Goal: Information Seeking & Learning: Learn about a topic

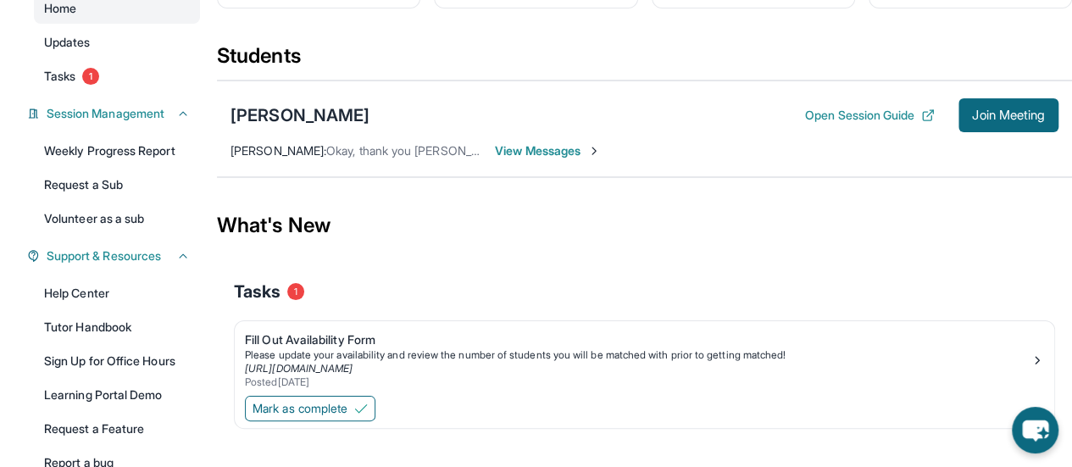
scroll to position [254, 0]
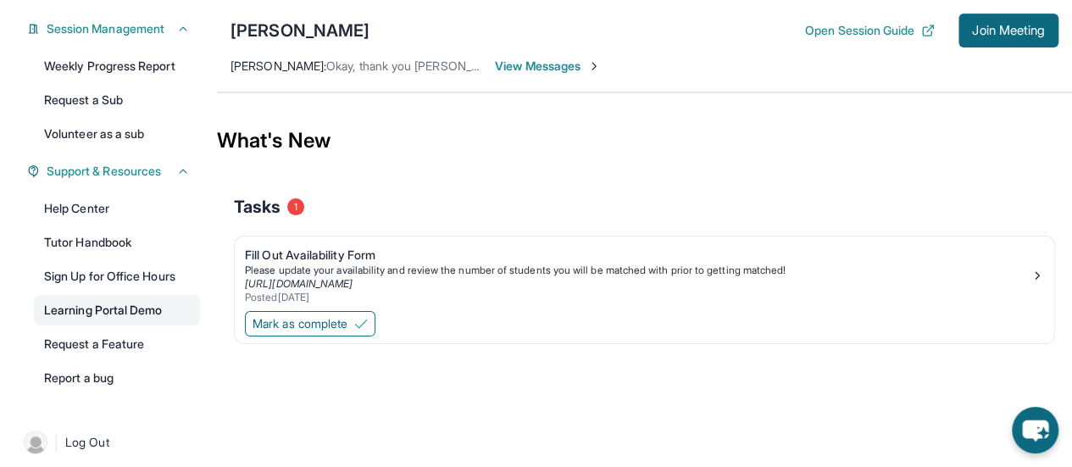
click at [141, 311] on link "Learning Portal Demo" at bounding box center [117, 310] width 166 height 30
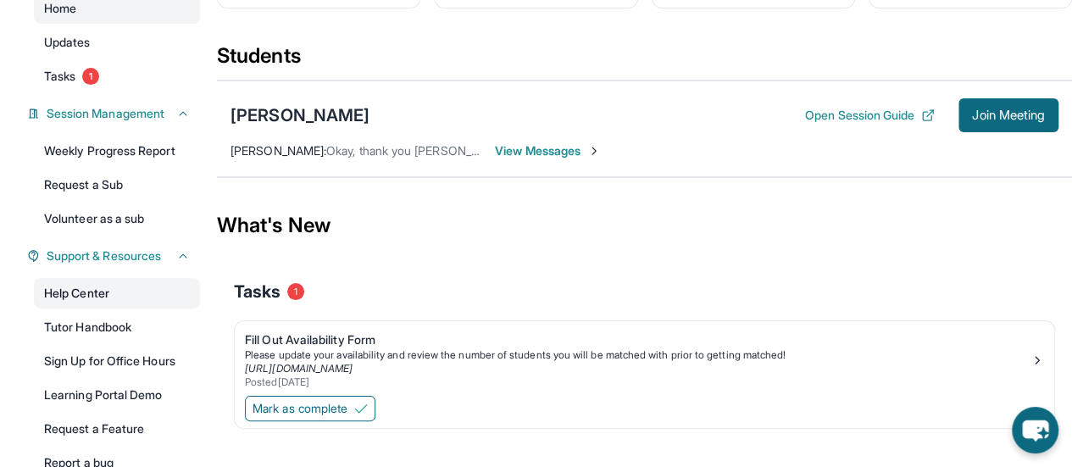
scroll to position [0, 0]
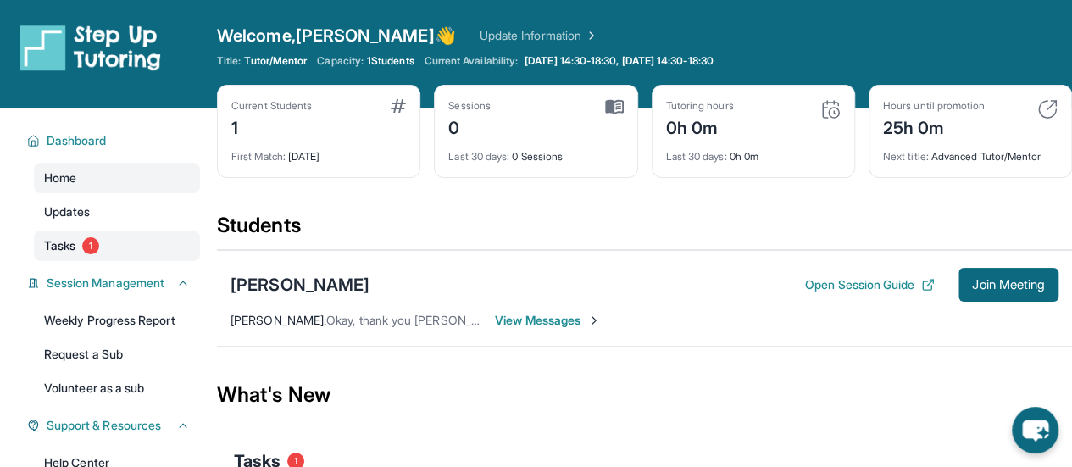
click at [63, 241] on span "Tasks" at bounding box center [59, 245] width 31 height 17
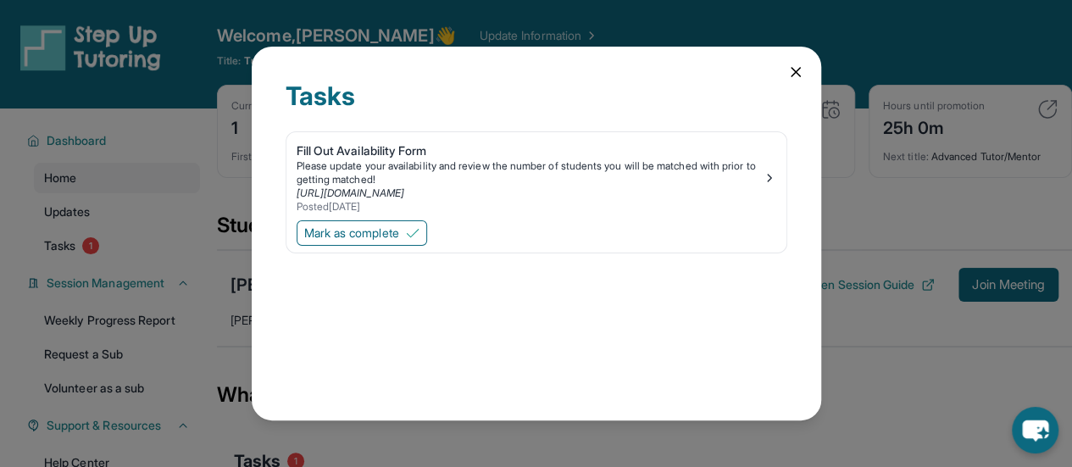
click at [801, 67] on icon at bounding box center [795, 72] width 17 height 17
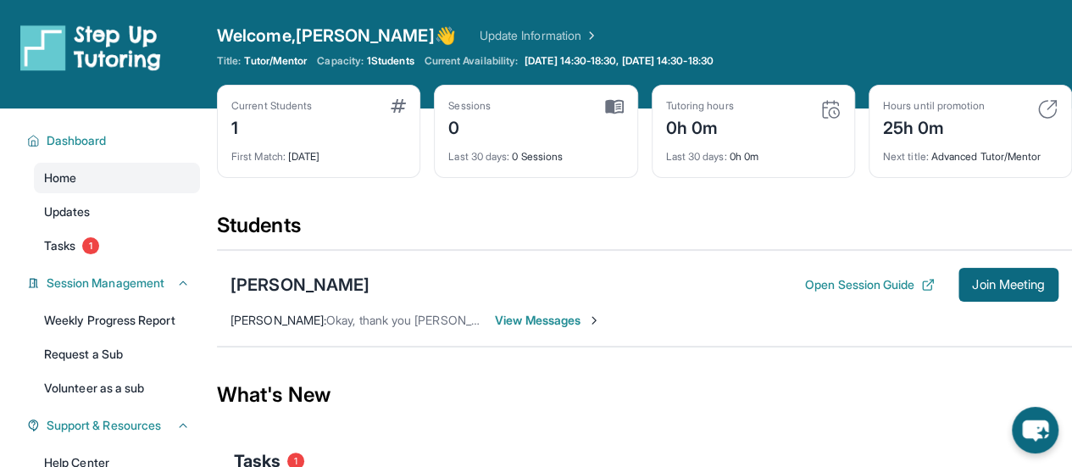
scroll to position [169, 0]
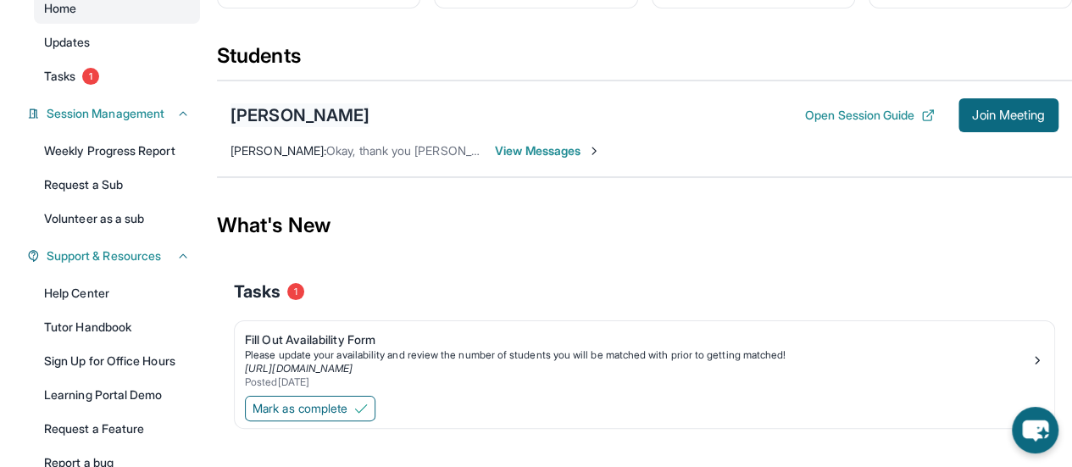
click at [252, 106] on div "[PERSON_NAME]" at bounding box center [299, 115] width 139 height 24
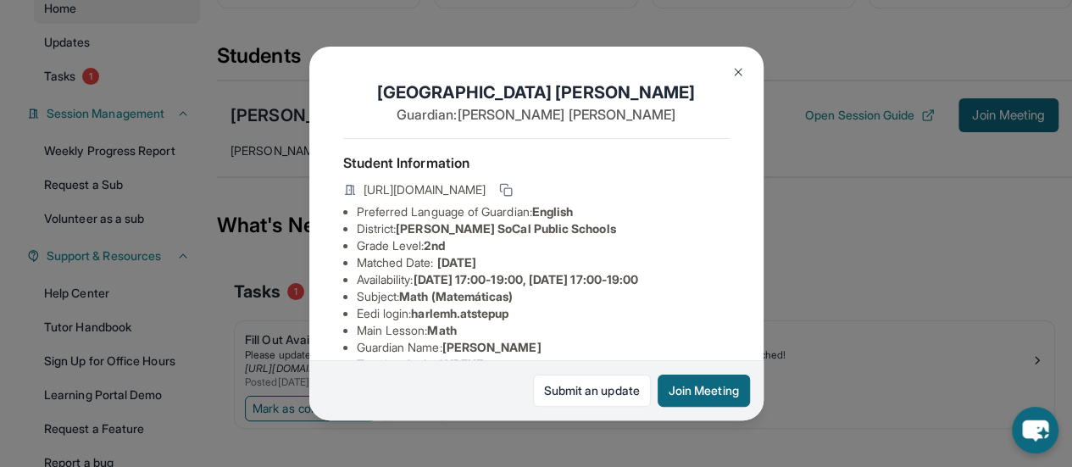
drag, startPoint x: 364, startPoint y: 189, endPoint x: 573, endPoint y: 213, distance: 210.6
click at [485, 198] on span "[URL][DOMAIN_NAME]" at bounding box center [424, 189] width 122 height 17
click at [512, 194] on icon at bounding box center [506, 190] width 14 height 14
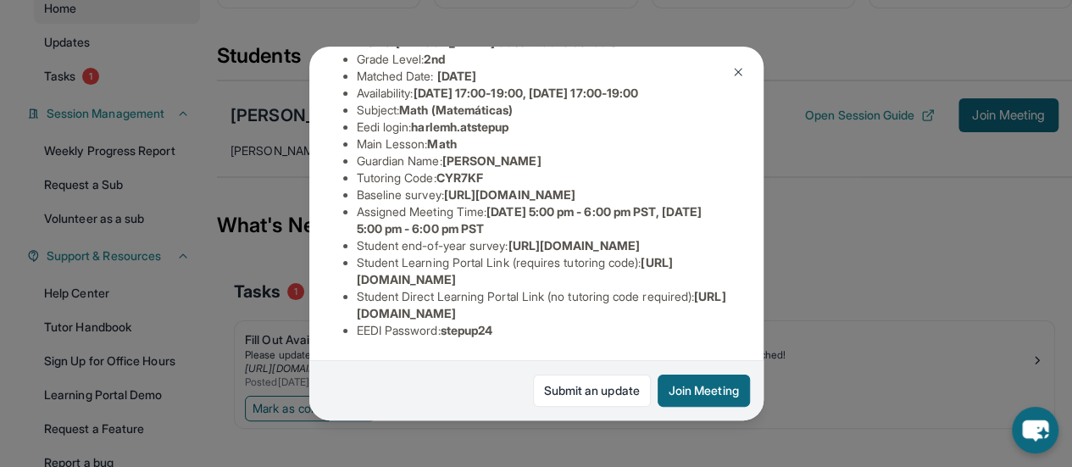
scroll to position [0, 0]
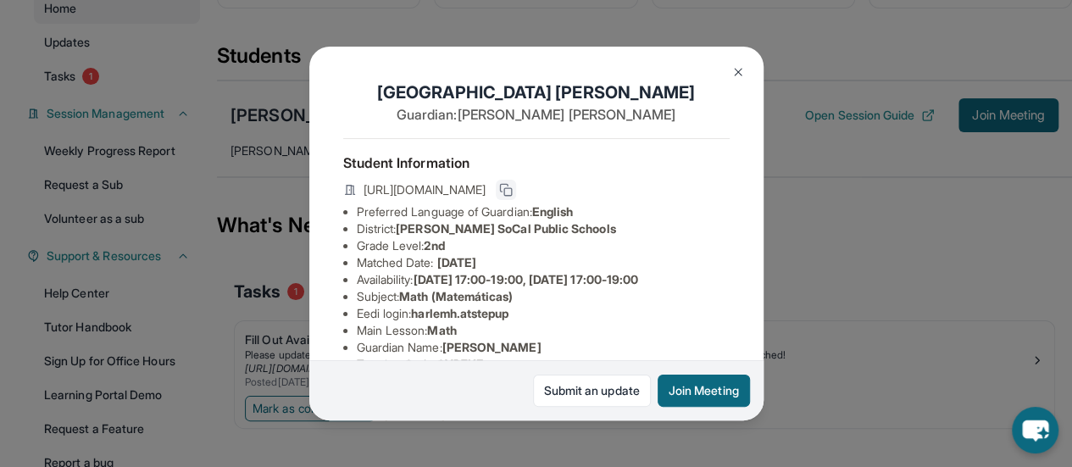
click at [512, 197] on icon at bounding box center [506, 190] width 14 height 14
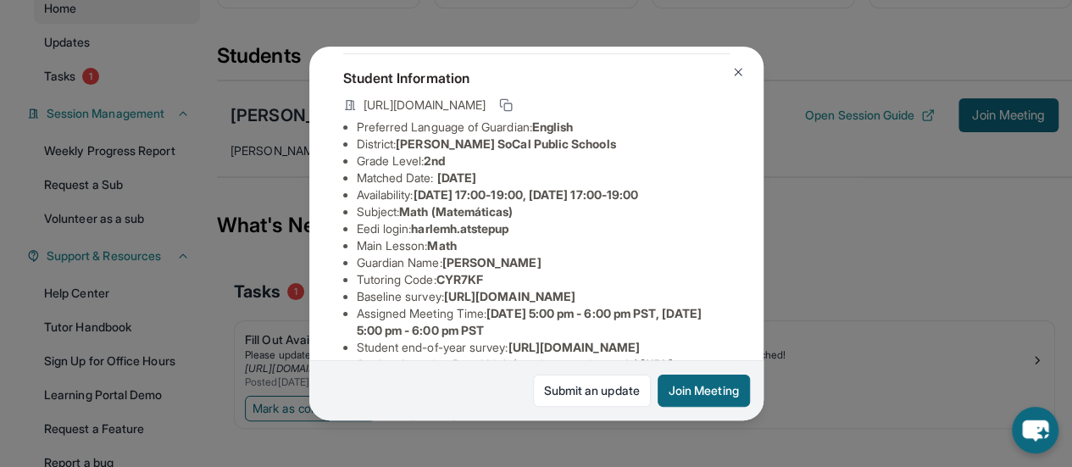
scroll to position [169, 0]
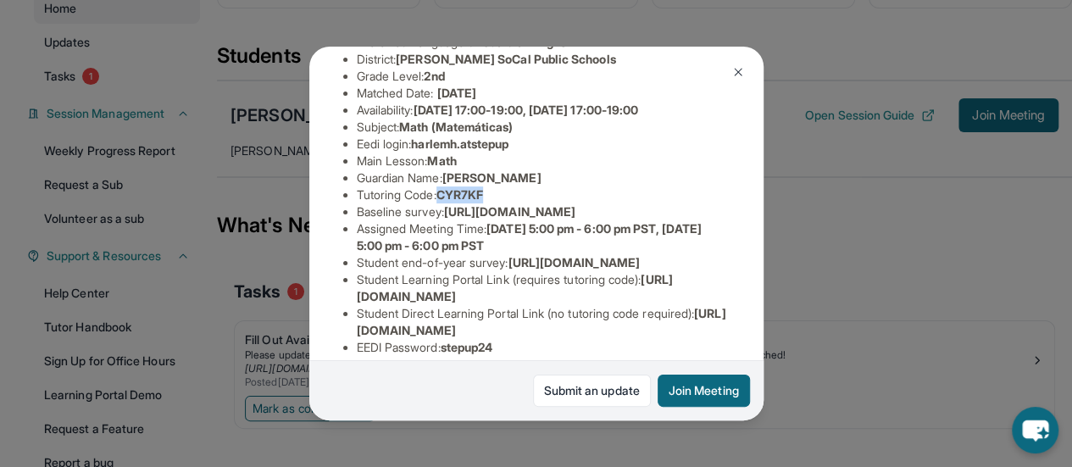
drag, startPoint x: 444, startPoint y: 208, endPoint x: 496, endPoint y: 208, distance: 51.7
click at [496, 203] on li "Tutoring Code : CYR7KF" at bounding box center [543, 194] width 373 height 17
click at [481, 219] on span "[URL][DOMAIN_NAME]" at bounding box center [509, 211] width 131 height 14
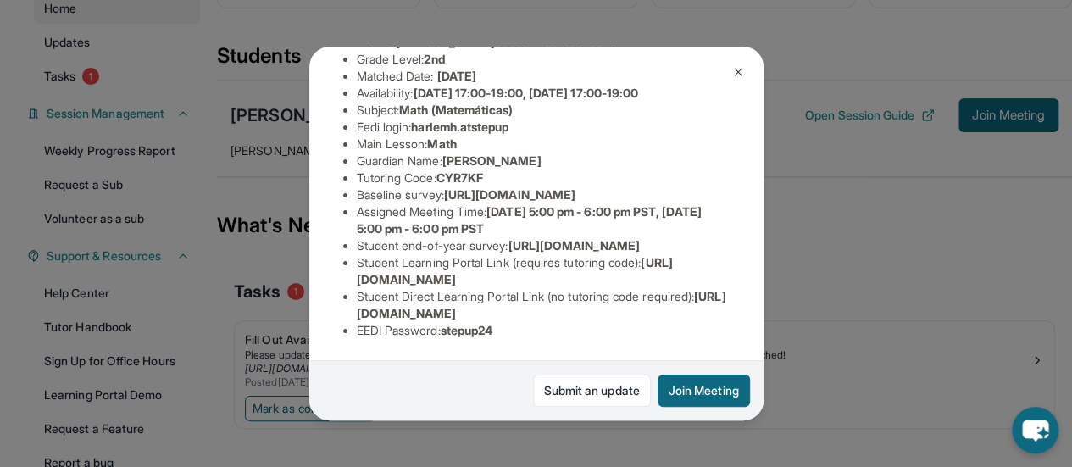
scroll to position [0, 0]
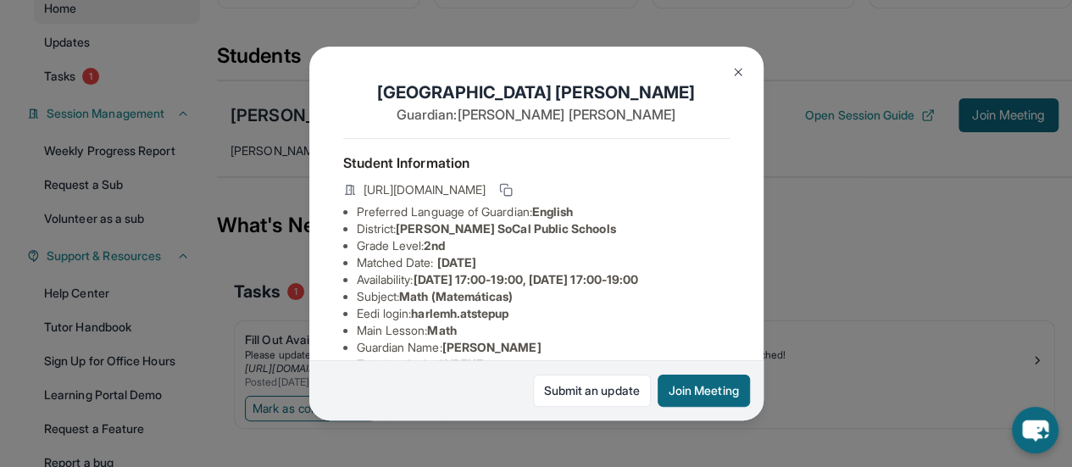
click at [435, 303] on span "Math (Matemáticas)" at bounding box center [456, 296] width 114 height 14
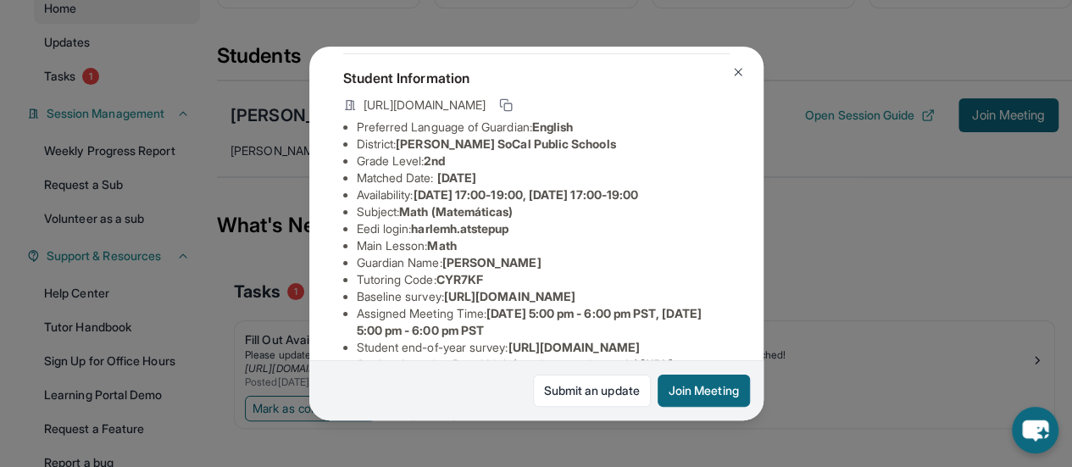
scroll to position [169, 0]
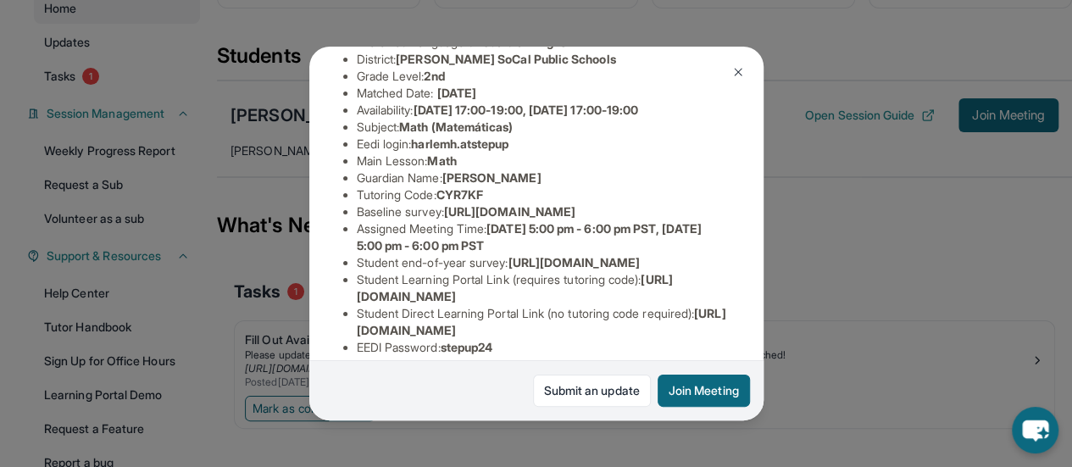
click at [444, 219] on span "[URL][DOMAIN_NAME]" at bounding box center [509, 211] width 131 height 14
click at [464, 219] on span "[URL][DOMAIN_NAME]" at bounding box center [509, 211] width 131 height 14
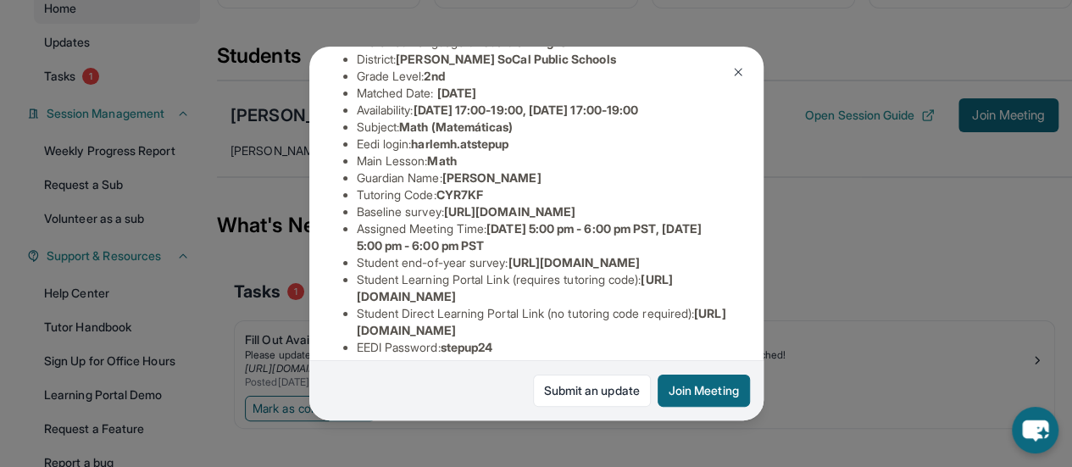
click at [466, 185] on span "[PERSON_NAME]" at bounding box center [491, 177] width 99 height 14
drag, startPoint x: 357, startPoint y: 241, endPoint x: 759, endPoint y: 277, distance: 403.9
click at [759, 277] on div "[PERSON_NAME] Guardian: [PERSON_NAME] Student Information [URL][DOMAIN_NAME] Pr…" at bounding box center [536, 234] width 454 height 374
copy span "[URL][DOMAIN_NAME]"
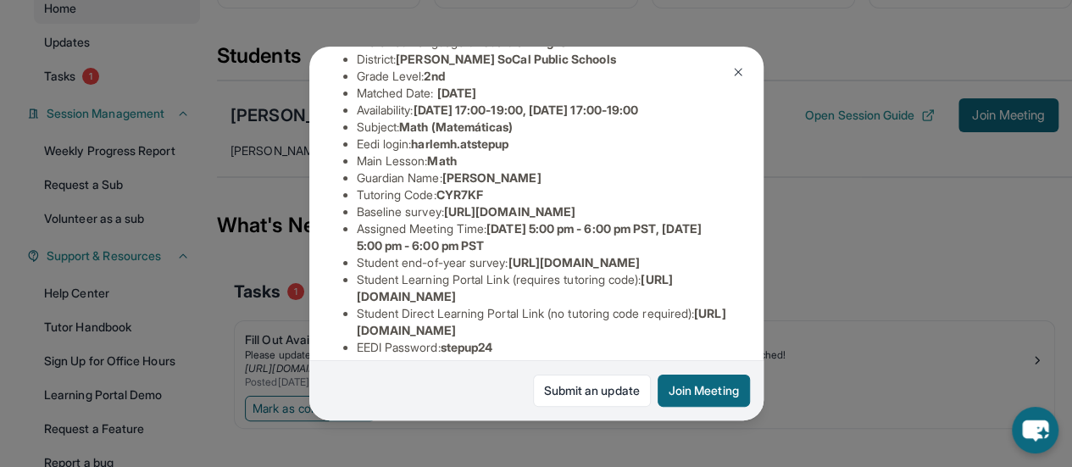
scroll to position [0, 613]
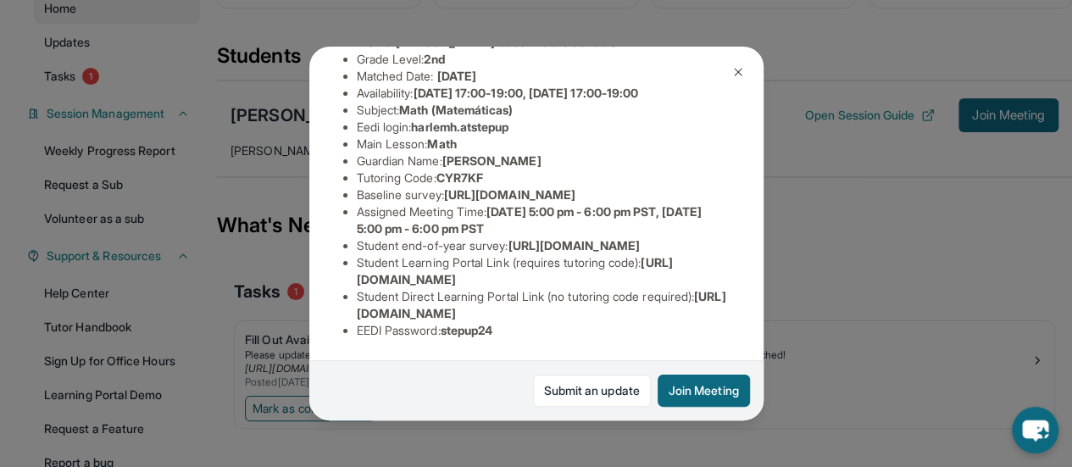
drag, startPoint x: 573, startPoint y: 131, endPoint x: 293, endPoint y: 152, distance: 281.1
click at [293, 152] on div "[PERSON_NAME] Guardian: [PERSON_NAME] Student Information [URL][DOMAIN_NAME] Pr…" at bounding box center [536, 233] width 1072 height 467
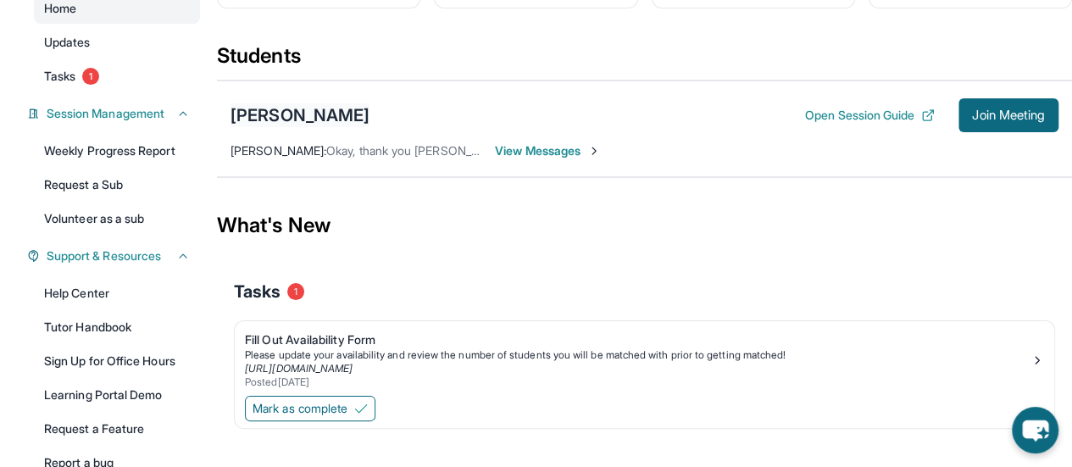
click at [291, 118] on div "[PERSON_NAME]" at bounding box center [299, 115] width 139 height 24
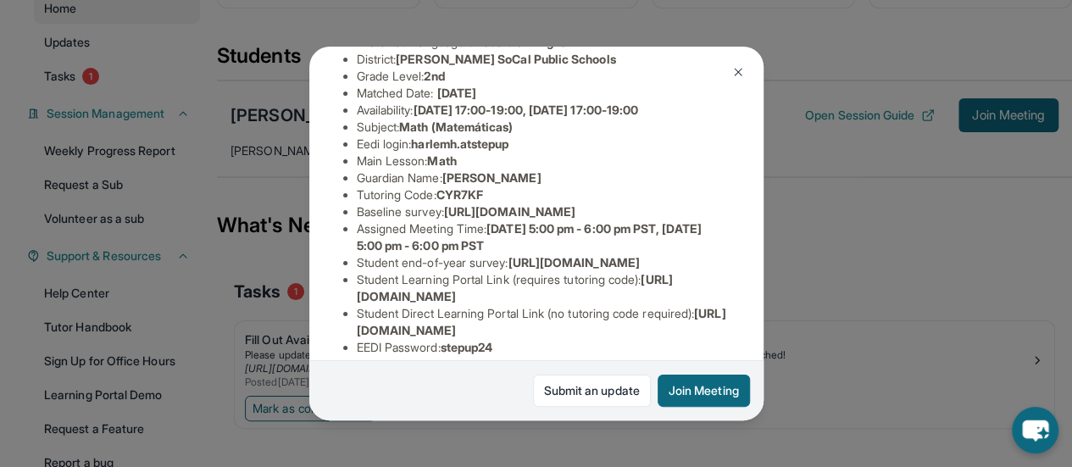
scroll to position [330, 0]
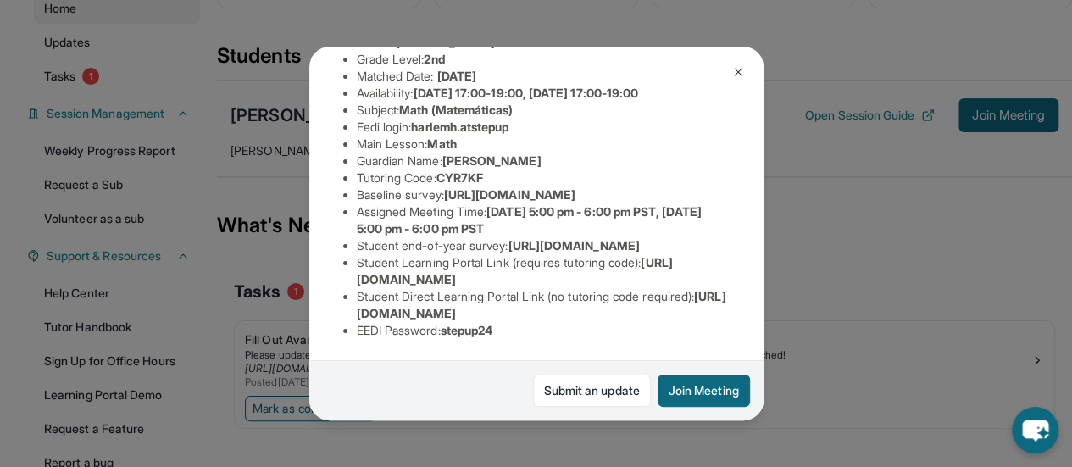
click at [734, 75] on img at bounding box center [738, 72] width 14 height 14
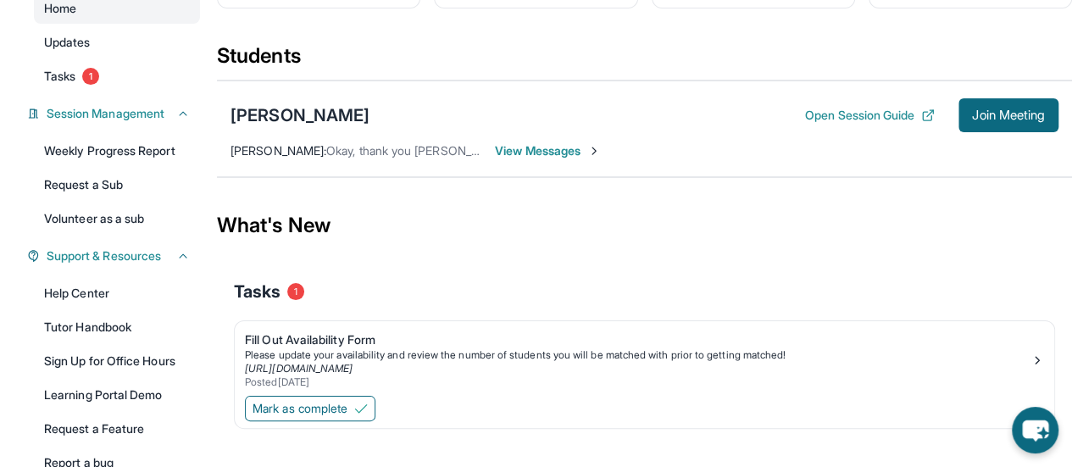
scroll to position [85, 0]
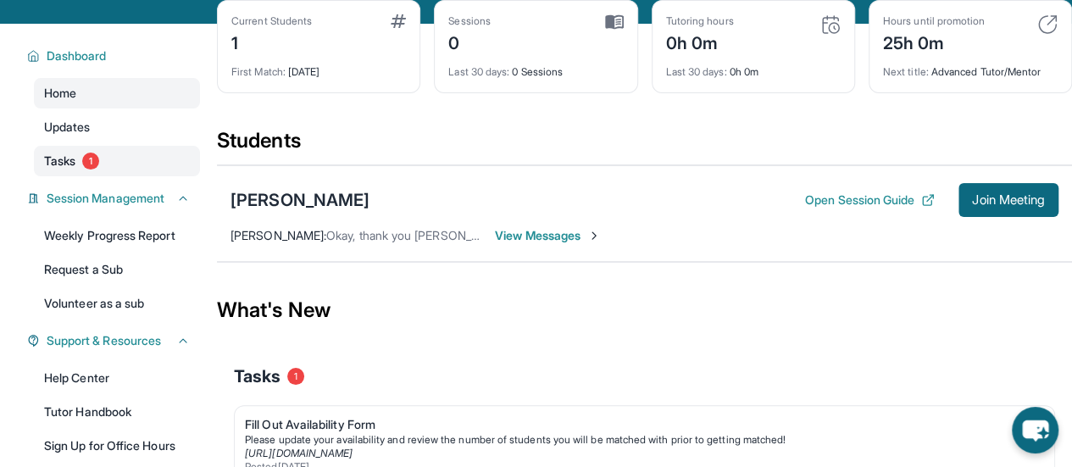
click at [59, 170] on link "Tasks 1" at bounding box center [117, 161] width 166 height 30
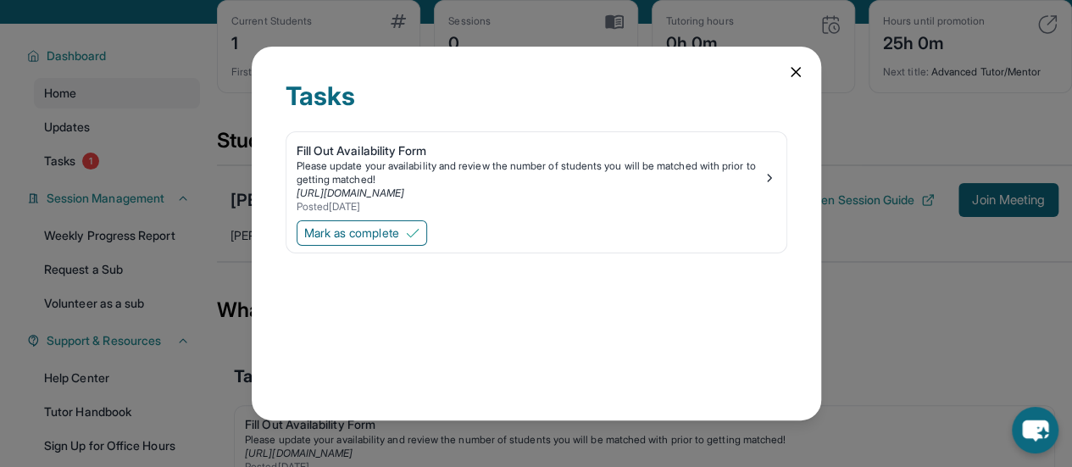
click at [801, 72] on icon at bounding box center [795, 72] width 17 height 17
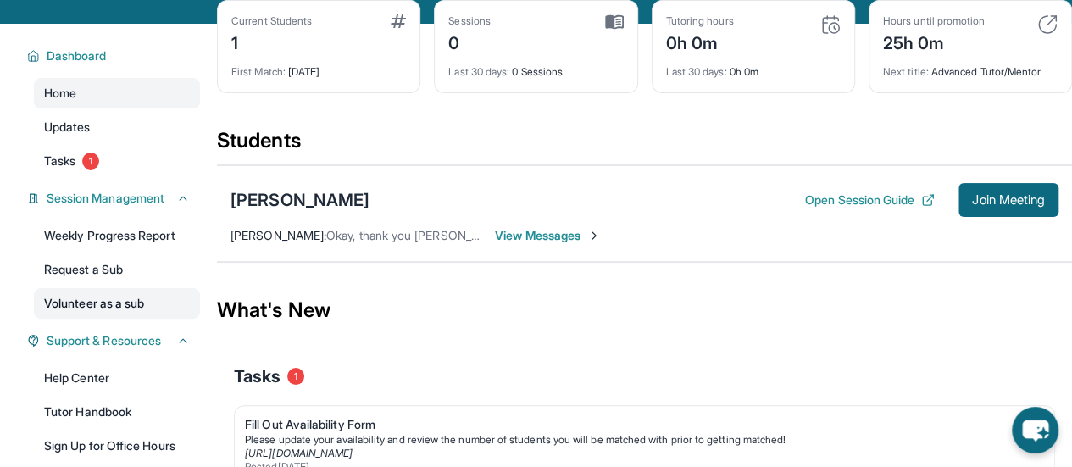
scroll to position [254, 0]
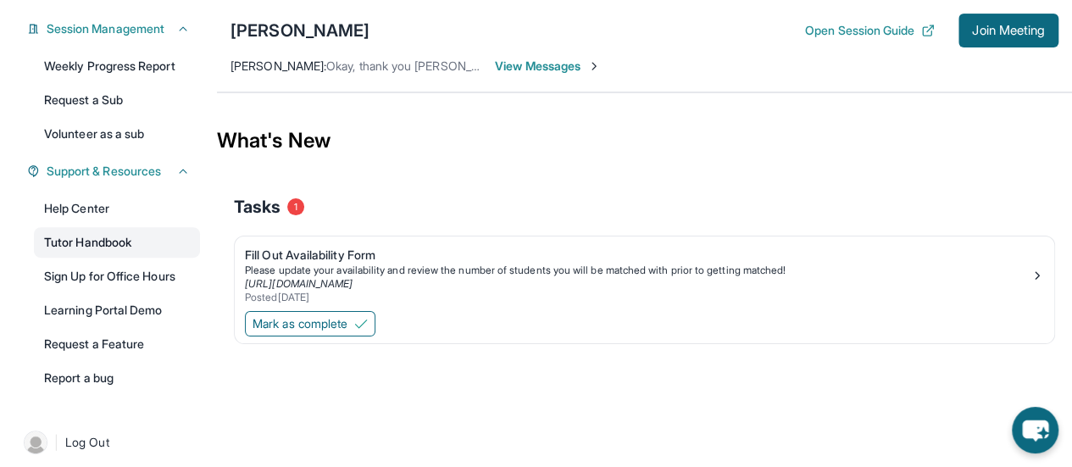
click at [119, 240] on link "Tutor Handbook" at bounding box center [117, 242] width 166 height 30
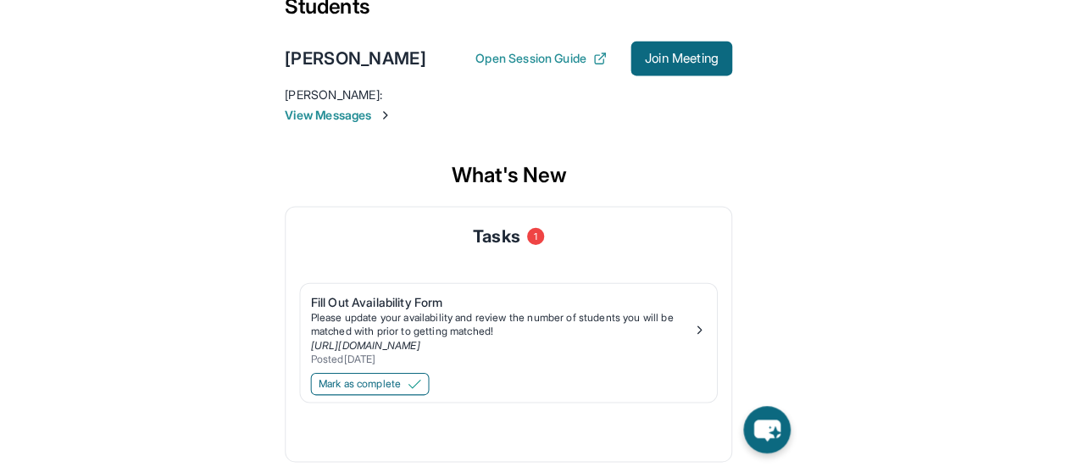
scroll to position [189, 0]
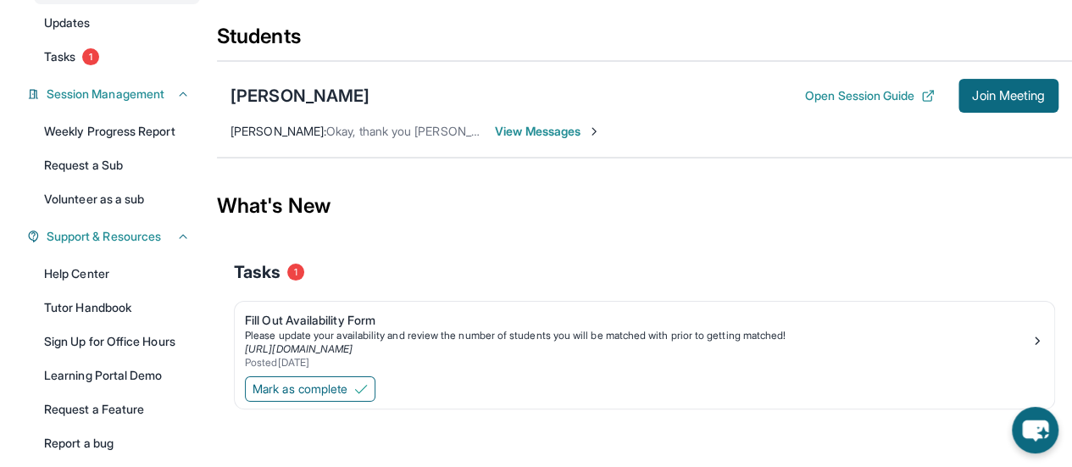
drag, startPoint x: 774, startPoint y: 428, endPoint x: 768, endPoint y: 436, distance: 10.3
click at [774, 428] on div at bounding box center [644, 433] width 821 height 34
click at [850, 235] on div "What's New" at bounding box center [644, 206] width 855 height 75
click at [430, 180] on div "What's New" at bounding box center [644, 206] width 855 height 75
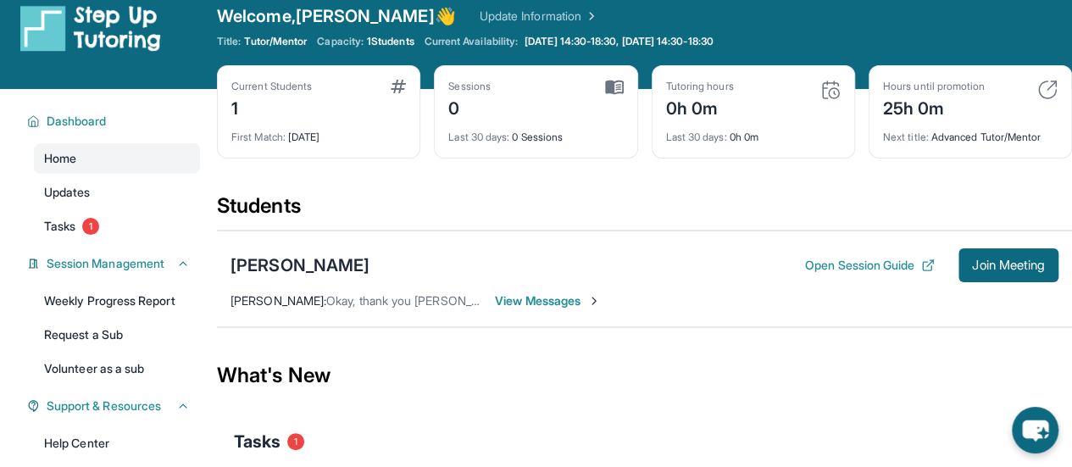
click at [804, 361] on div "What's New" at bounding box center [644, 375] width 855 height 75
click at [999, 268] on span "Join Meeting" at bounding box center [1008, 265] width 73 height 10
